Goal: Task Accomplishment & Management: Complete application form

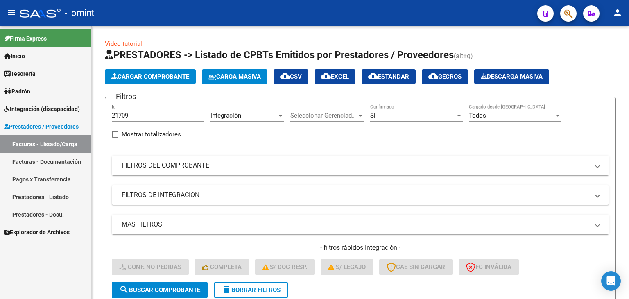
scroll to position [105, 0]
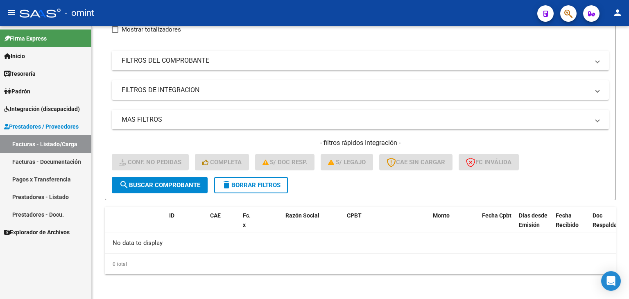
click at [23, 108] on span "Integración (discapacidad)" at bounding box center [42, 108] width 76 height 9
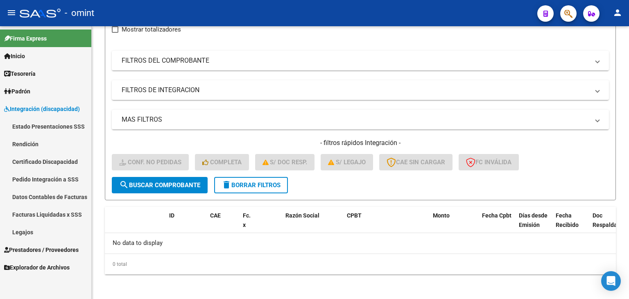
click at [31, 232] on link "Legajos" at bounding box center [45, 232] width 91 height 18
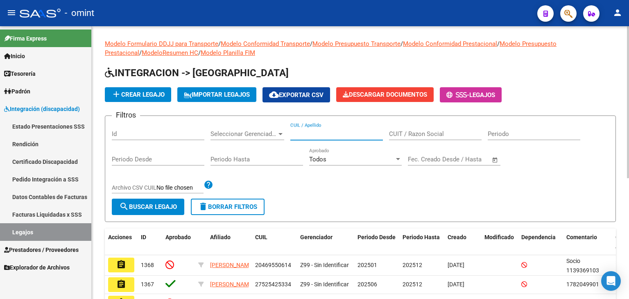
click at [307, 135] on input "CUIL / Apellido" at bounding box center [336, 133] width 92 height 7
paste input "20556670936"
type input "20556670936"
drag, startPoint x: 155, startPoint y: 204, endPoint x: 188, endPoint y: 234, distance: 44.3
click at [155, 204] on span "search Buscar Legajo" at bounding box center [148, 206] width 58 height 7
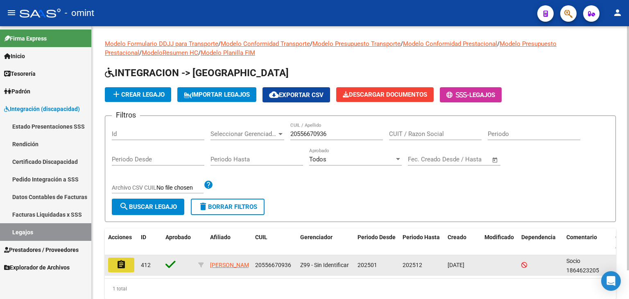
click at [118, 265] on mat-icon "assignment" at bounding box center [121, 264] width 10 height 10
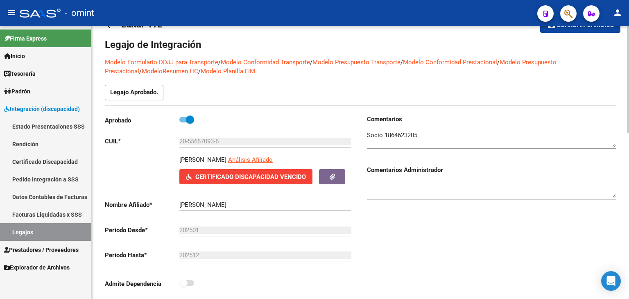
scroll to position [41, 0]
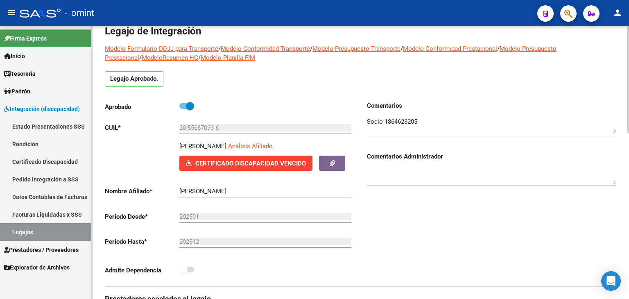
click at [427, 207] on div "Comentarios Comentarios Administrador" at bounding box center [487, 193] width 255 height 185
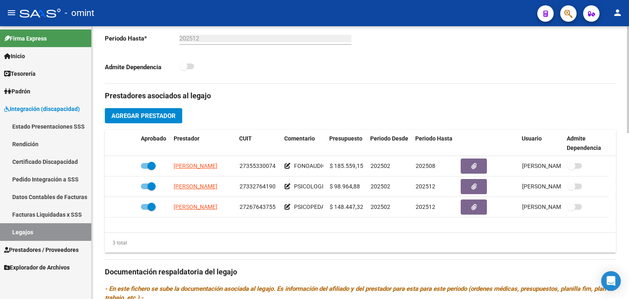
scroll to position [286, 0]
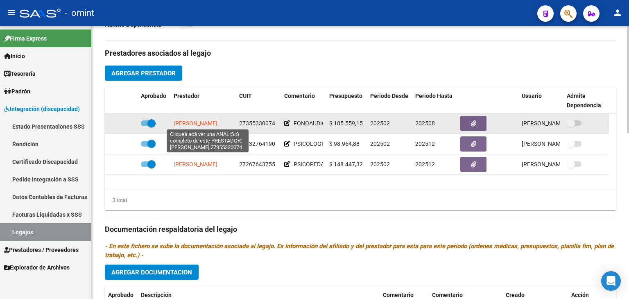
click at [195, 124] on span "[PERSON_NAME]" at bounding box center [196, 123] width 44 height 7
type textarea "27355330074"
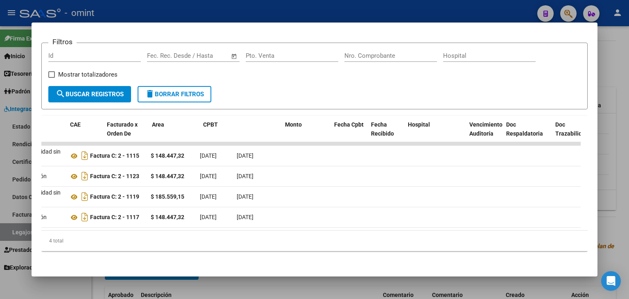
scroll to position [0, 0]
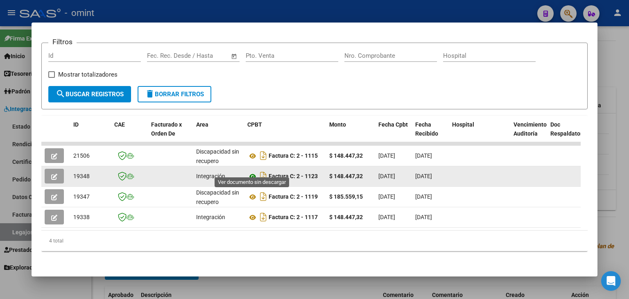
click at [250, 171] on icon at bounding box center [252, 176] width 11 height 10
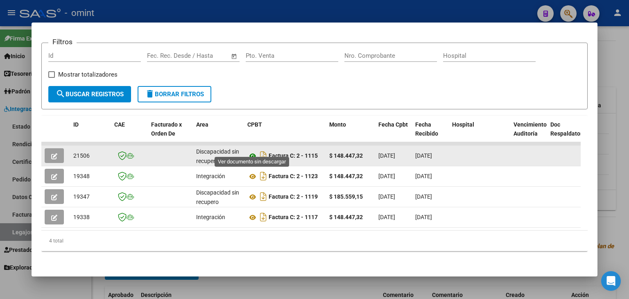
click at [251, 151] on icon at bounding box center [252, 156] width 11 height 10
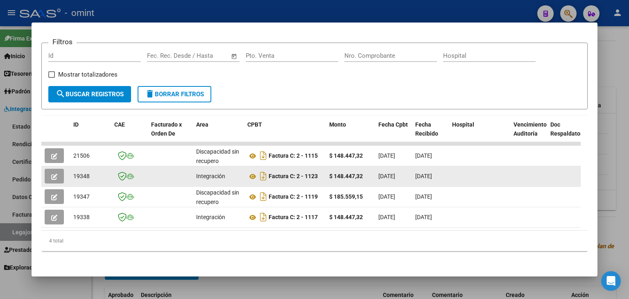
click at [53, 174] on icon "button" at bounding box center [54, 177] width 6 height 6
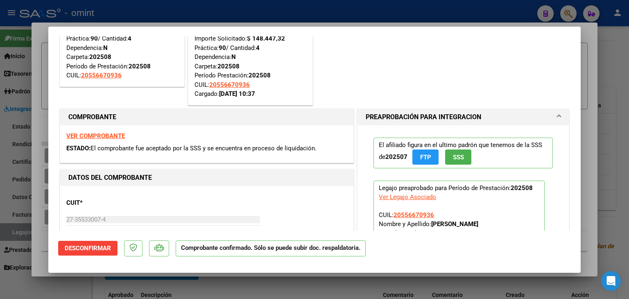
scroll to position [41, 0]
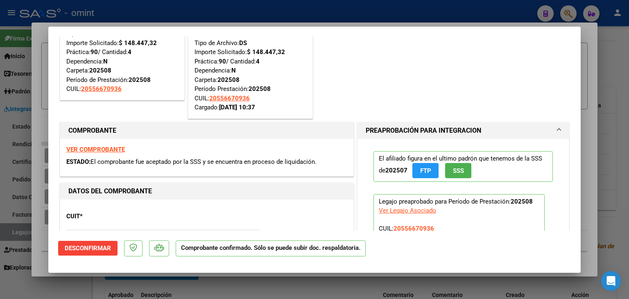
type input "$ 0,00"
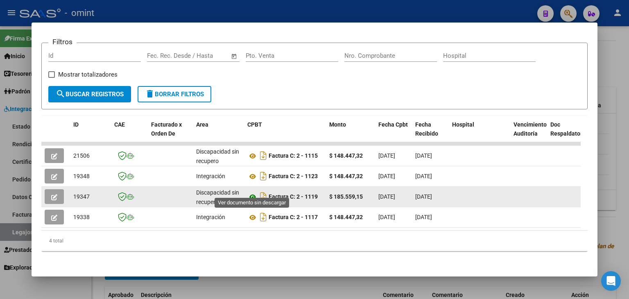
click at [249, 192] on icon at bounding box center [252, 197] width 11 height 10
click at [51, 189] on button "button" at bounding box center [54, 196] width 19 height 15
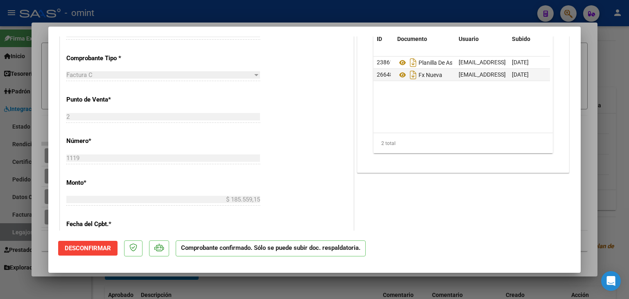
scroll to position [246, 0]
type input "$ 0,00"
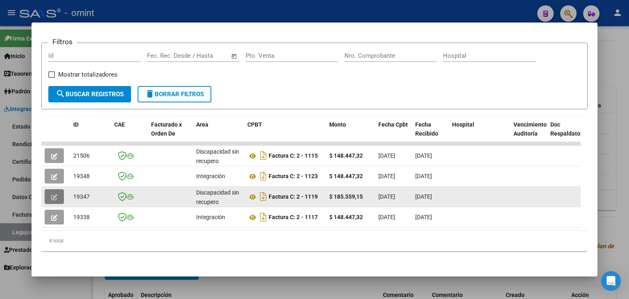
click at [52, 194] on icon "button" at bounding box center [54, 197] width 6 height 6
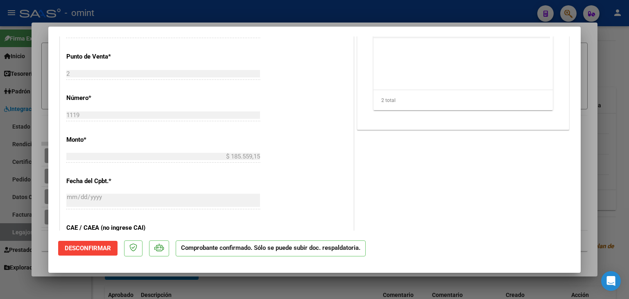
scroll to position [246, 0]
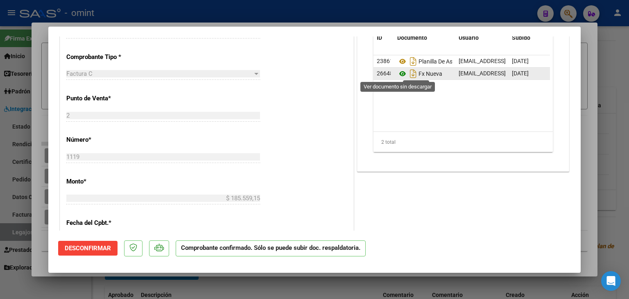
click at [401, 74] on icon at bounding box center [402, 74] width 11 height 10
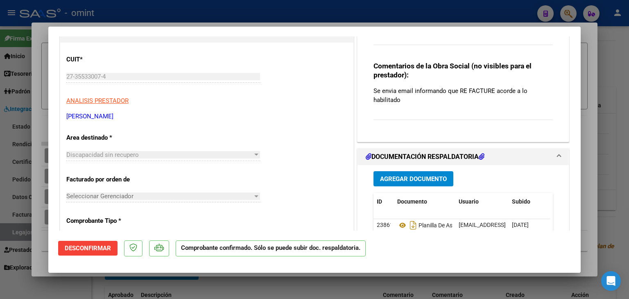
scroll to position [205, 0]
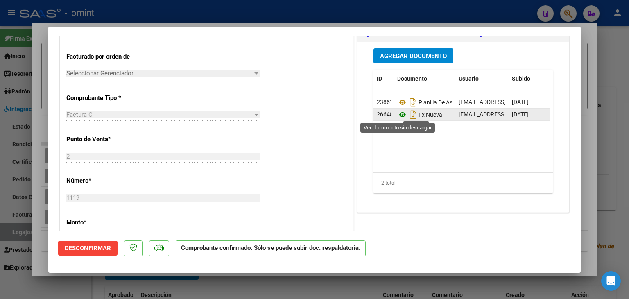
click at [400, 115] on icon at bounding box center [402, 115] width 11 height 10
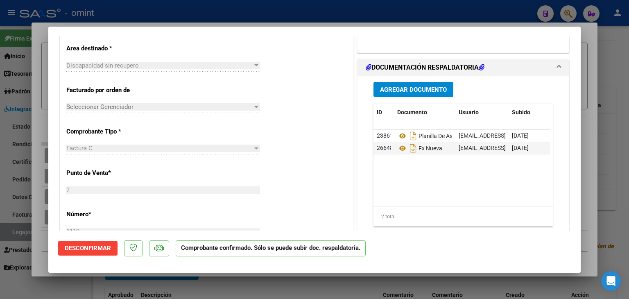
scroll to position [164, 0]
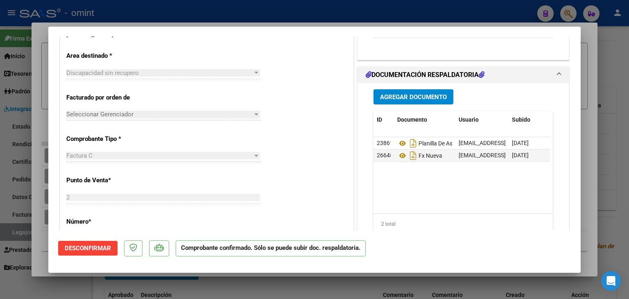
type input "$ 0,00"
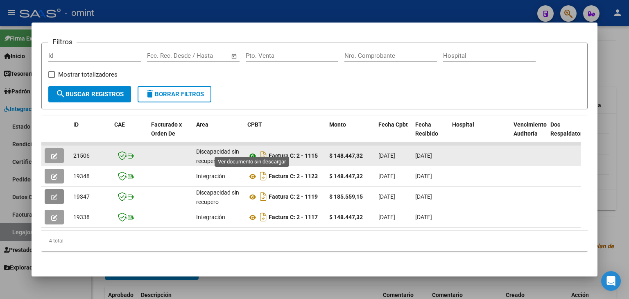
click at [252, 151] on icon at bounding box center [252, 156] width 11 height 10
click at [52, 153] on icon "button" at bounding box center [54, 156] width 6 height 6
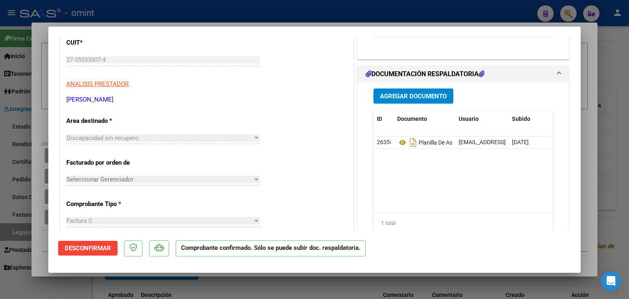
scroll to position [82, 0]
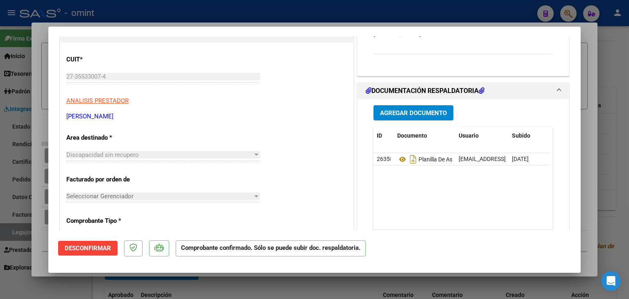
type input "$ 0,00"
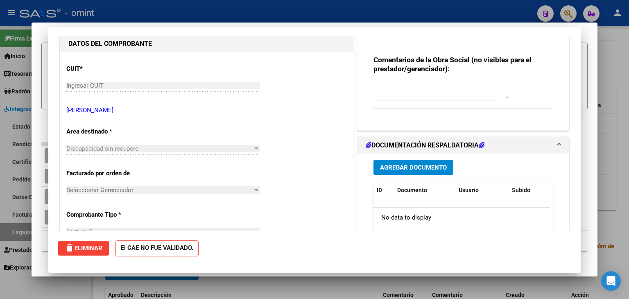
scroll to position [0, 0]
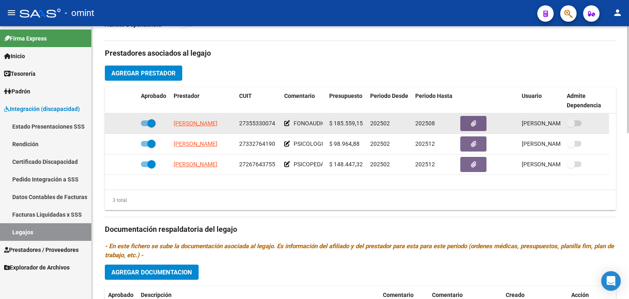
click at [250, 122] on span "27355330074" at bounding box center [257, 123] width 36 height 7
drag, startPoint x: 250, startPoint y: 122, endPoint x: 243, endPoint y: 124, distance: 8.0
click at [243, 124] on span "27355330074" at bounding box center [257, 123] width 36 height 7
click at [248, 124] on span "27355330074" at bounding box center [257, 123] width 36 height 7
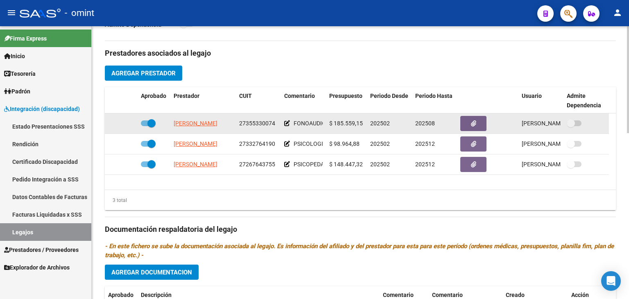
click at [248, 124] on span "27355330074" at bounding box center [257, 123] width 36 height 7
copy span "27355330074"
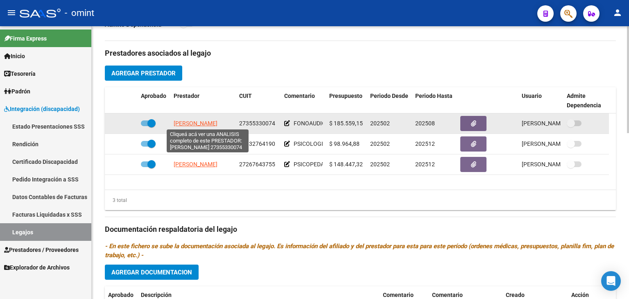
click at [190, 124] on span "[PERSON_NAME]" at bounding box center [196, 123] width 44 height 7
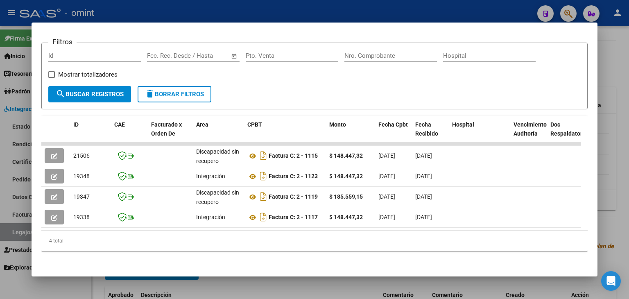
scroll to position [118, 0]
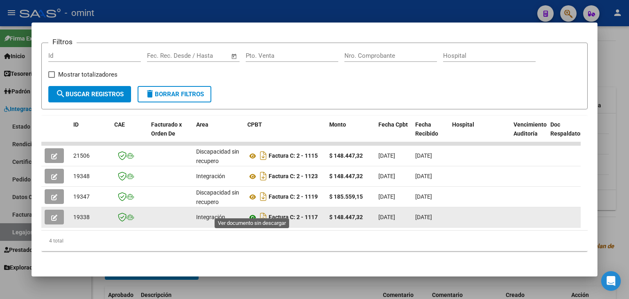
click at [254, 212] on icon at bounding box center [252, 217] width 11 height 10
click at [56, 214] on icon "button" at bounding box center [54, 217] width 6 height 6
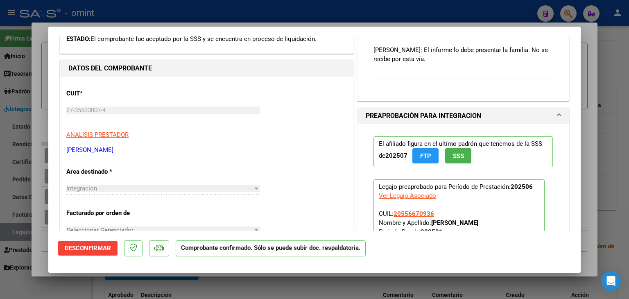
scroll to position [82, 0]
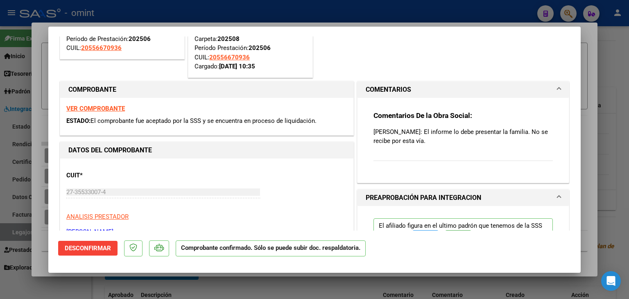
type input "$ 0,00"
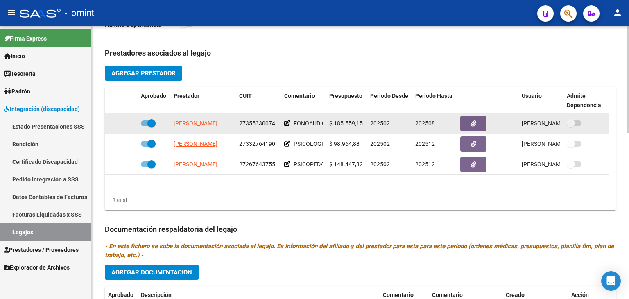
click at [251, 124] on span "27355330074" at bounding box center [257, 123] width 36 height 7
copy span "27355330074"
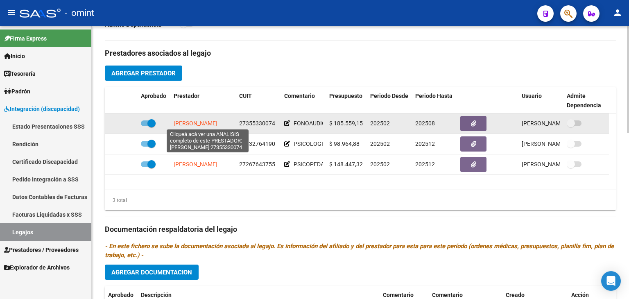
click at [185, 123] on span "[PERSON_NAME]" at bounding box center [196, 123] width 44 height 7
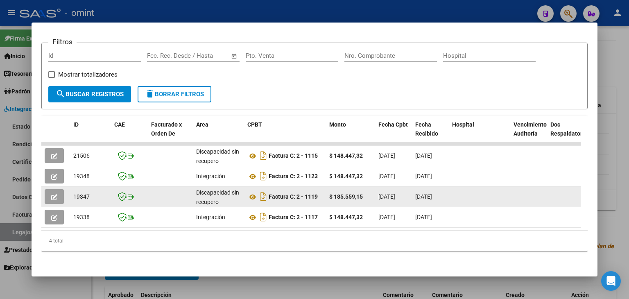
scroll to position [0, 0]
click at [251, 192] on icon at bounding box center [252, 197] width 11 height 10
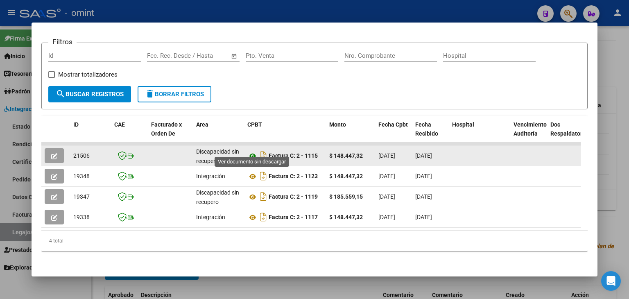
click at [250, 151] on icon at bounding box center [252, 156] width 11 height 10
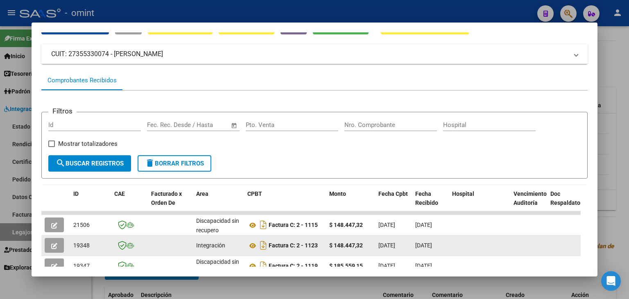
scroll to position [36, 0]
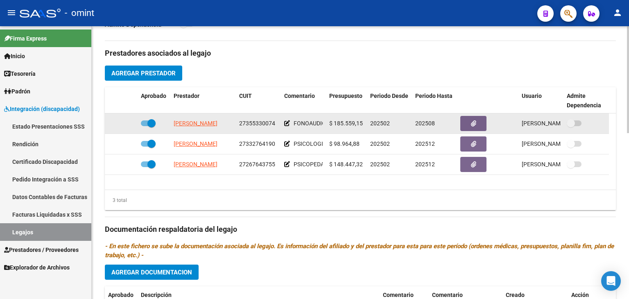
click at [249, 124] on span "27355330074" at bounding box center [257, 123] width 36 height 7
copy span "27355330074"
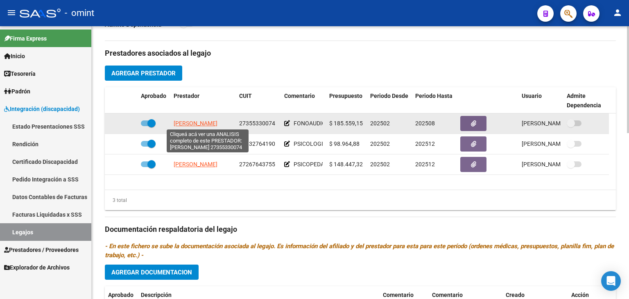
click at [198, 121] on span "[PERSON_NAME]" at bounding box center [196, 123] width 44 height 7
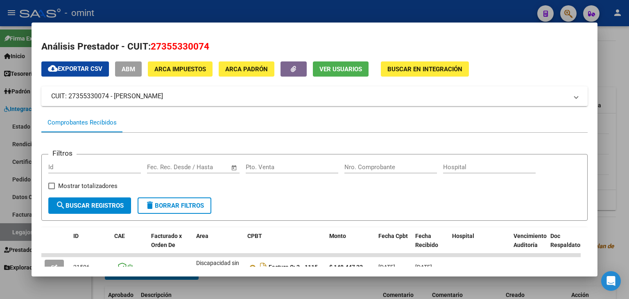
scroll to position [118, 0]
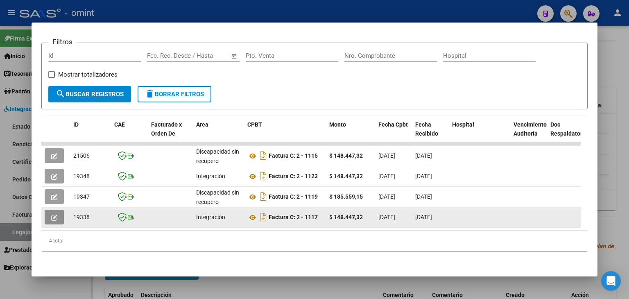
click at [54, 214] on icon "button" at bounding box center [54, 217] width 6 height 6
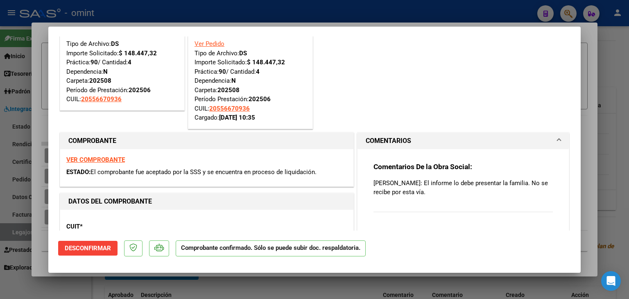
scroll to position [0, 0]
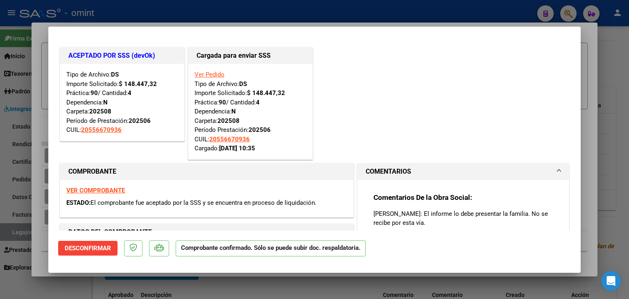
type input "$ 0,00"
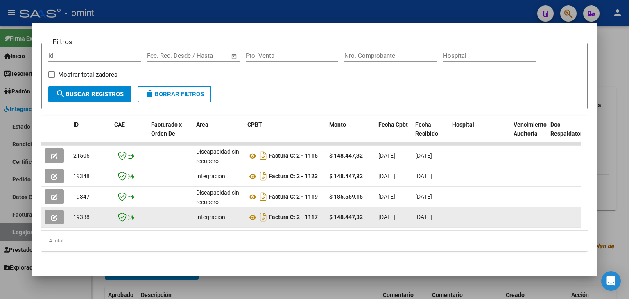
click at [52, 214] on icon "button" at bounding box center [54, 217] width 6 height 6
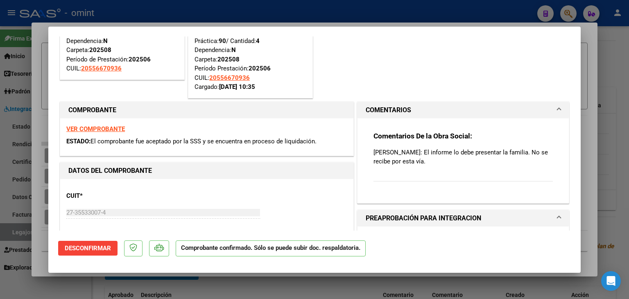
scroll to position [82, 0]
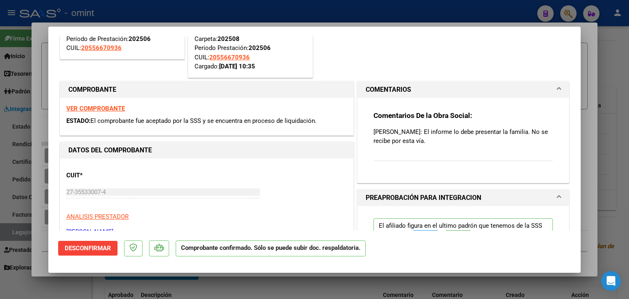
type input "$ 0,00"
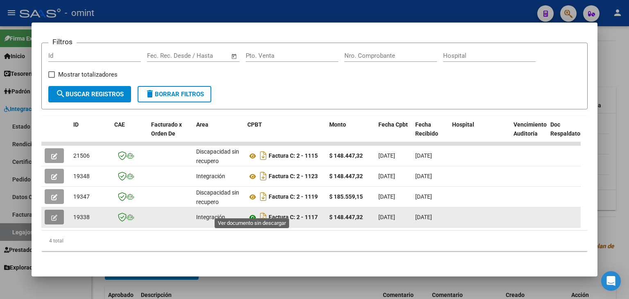
click at [252, 212] on icon at bounding box center [252, 217] width 11 height 10
click at [56, 214] on icon "button" at bounding box center [54, 217] width 6 height 6
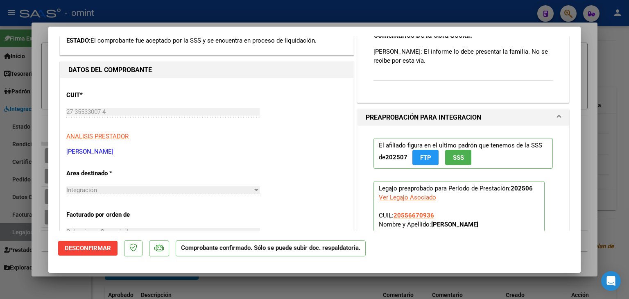
scroll to position [0, 0]
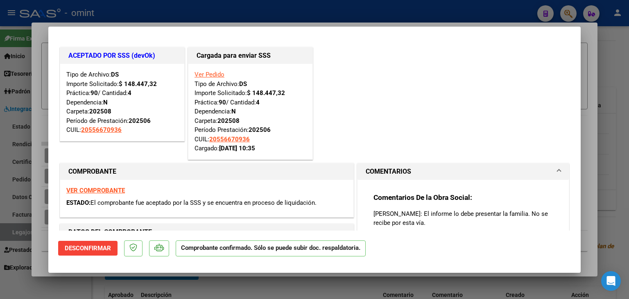
type input "$ 0,00"
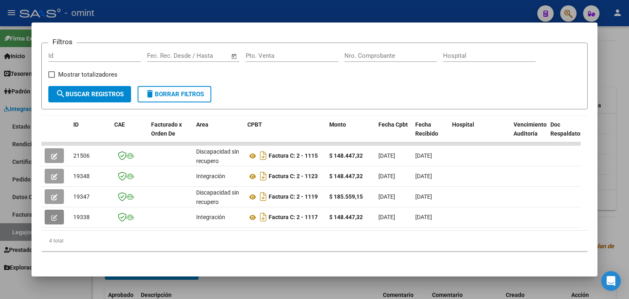
scroll to position [36, 0]
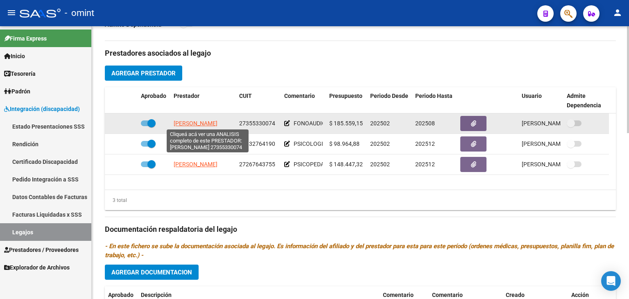
click at [194, 123] on span "[PERSON_NAME]" at bounding box center [196, 123] width 44 height 7
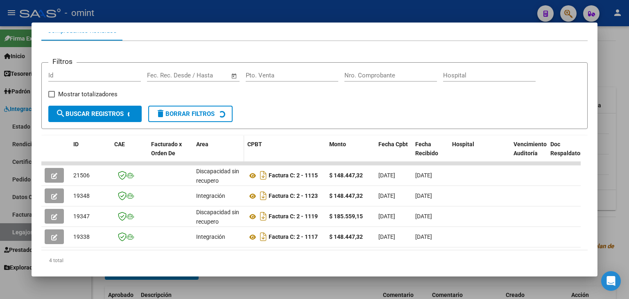
scroll to position [118, 0]
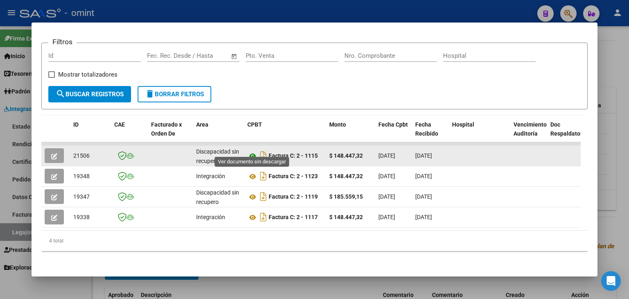
click at [250, 151] on icon at bounding box center [252, 156] width 11 height 10
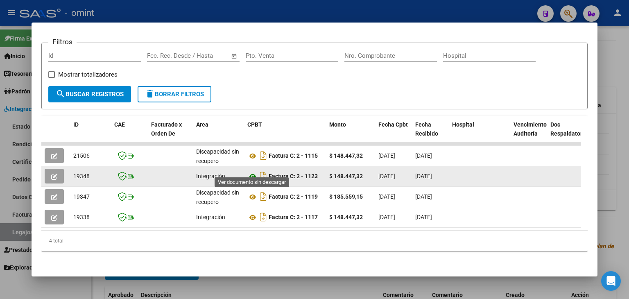
click at [250, 171] on icon at bounding box center [252, 176] width 11 height 10
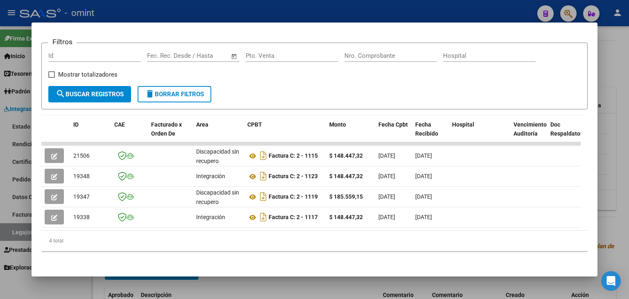
click at [345, 66] on div "Filtros Id Fecha inicio – Fecha fin Fec. Rec. Desde / Hasta Pto. Venta Nro. Com…" at bounding box center [314, 68] width 532 height 36
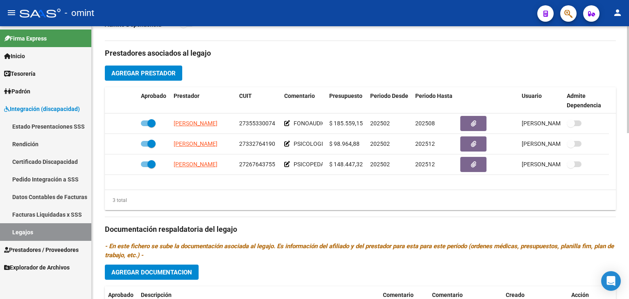
scroll to position [368, 0]
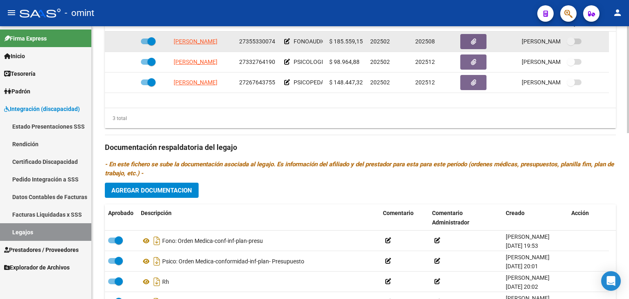
click at [246, 43] on span "27355330074" at bounding box center [257, 41] width 36 height 7
copy span "27355330074"
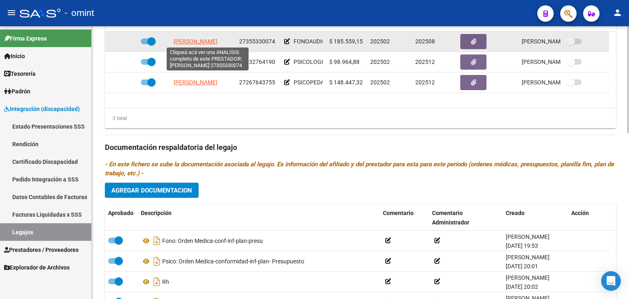
scroll to position [0, 9]
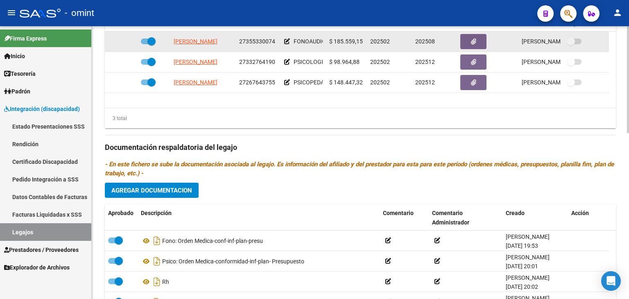
drag, startPoint x: 171, startPoint y: 39, endPoint x: 232, endPoint y: 41, distance: 61.4
click at [232, 41] on datatable-body-cell "[PERSON_NAME]" at bounding box center [202, 42] width 65 height 20
copy span "[PERSON_NAME]"
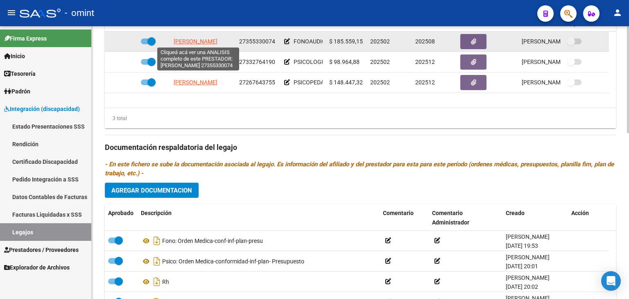
click at [200, 38] on span "[PERSON_NAME]" at bounding box center [196, 41] width 44 height 7
copy span "[PERSON_NAME]"
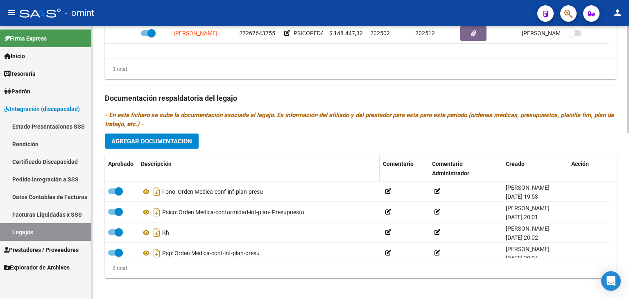
scroll to position [422, 0]
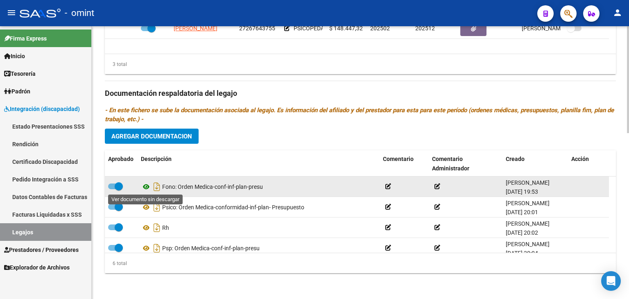
click at [144, 187] on icon at bounding box center [146, 187] width 11 height 10
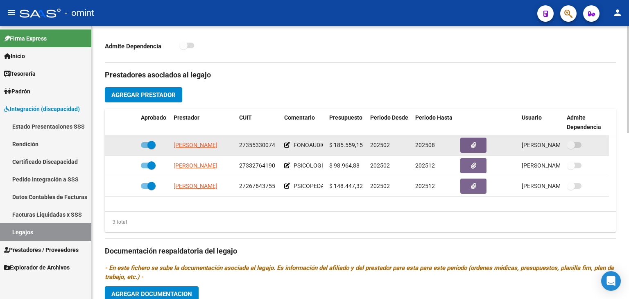
scroll to position [259, 0]
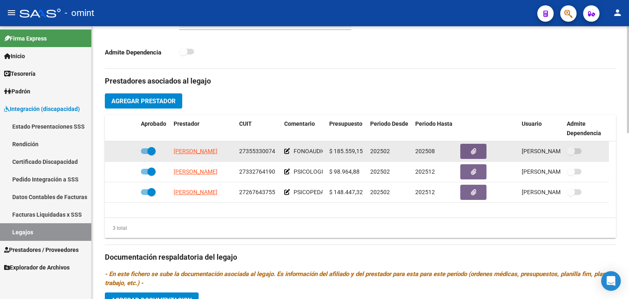
click at [197, 147] on app-link-go-to "[PERSON_NAME]" at bounding box center [196, 151] width 44 height 9
click at [193, 151] on span "[PERSON_NAME]" at bounding box center [196, 151] width 44 height 7
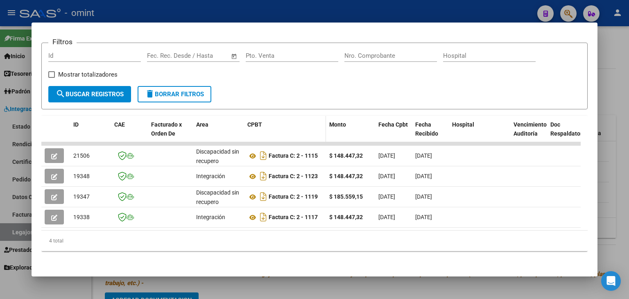
scroll to position [118, 0]
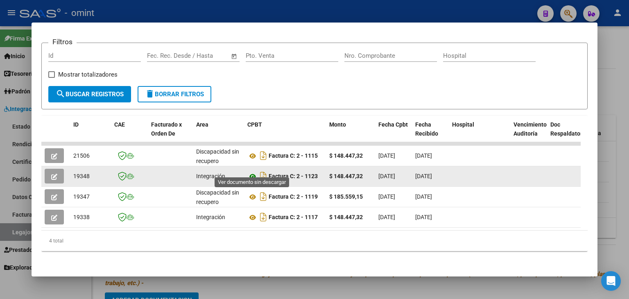
click at [250, 171] on icon at bounding box center [252, 176] width 11 height 10
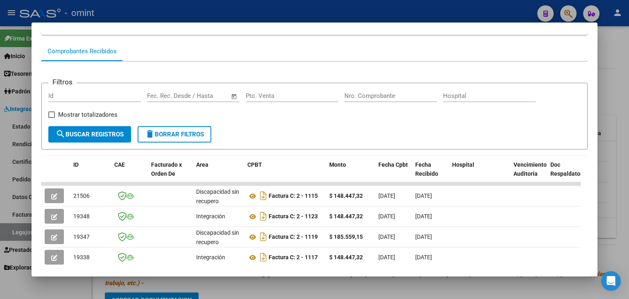
scroll to position [0, 0]
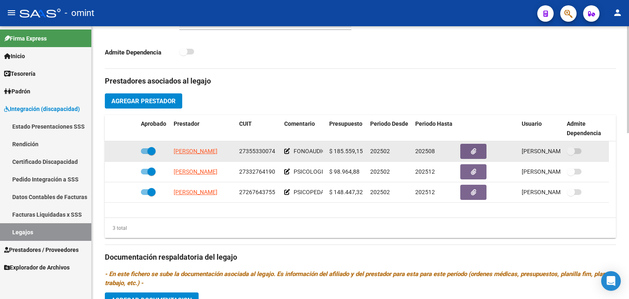
click at [259, 149] on span "27355330074" at bounding box center [257, 151] width 36 height 7
click at [252, 149] on span "27355330074" at bounding box center [257, 151] width 36 height 7
copy span "27355330074"
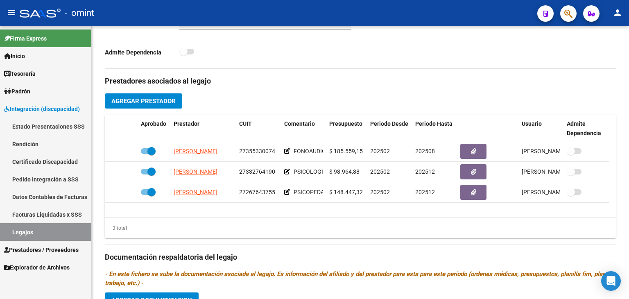
drag, startPoint x: 261, startPoint y: 45, endPoint x: 201, endPoint y: 2, distance: 74.2
